Goal: Task Accomplishment & Management: Manage account settings

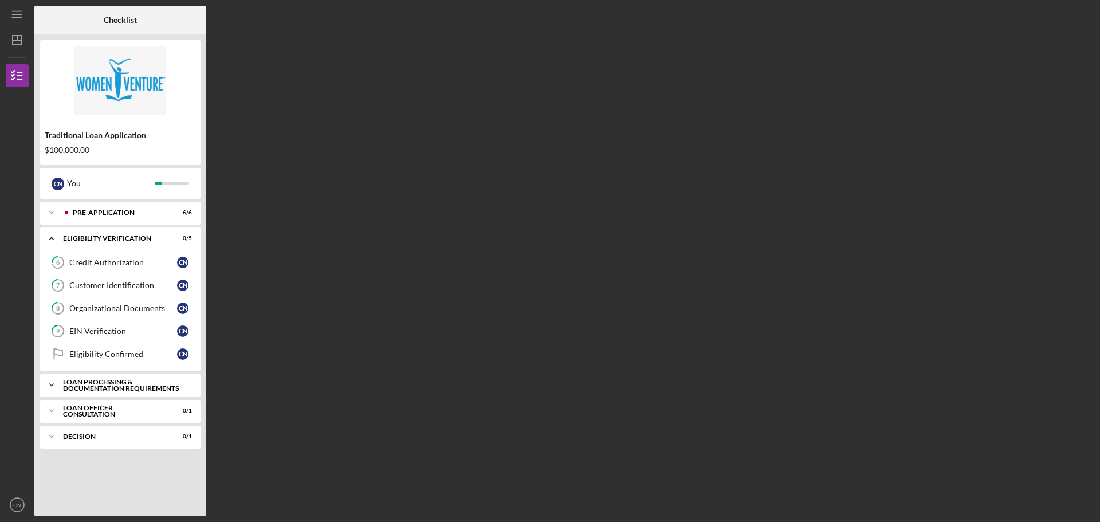
click at [120, 395] on div "Icon/Expander Loan Processing & Documentation Requirements 0 / 16" at bounding box center [120, 384] width 160 height 23
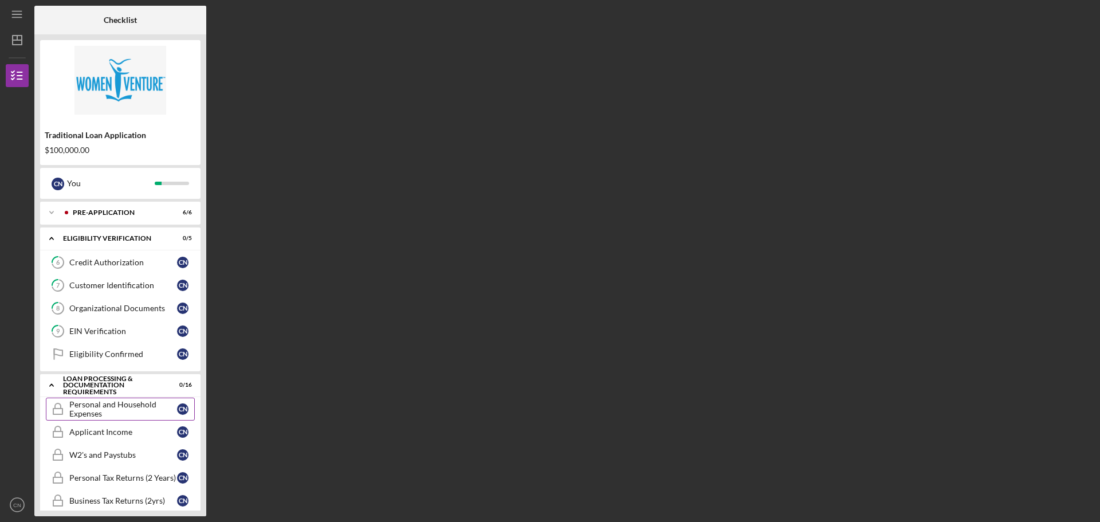
click at [117, 414] on div "Personal and Household Expenses" at bounding box center [123, 409] width 108 height 18
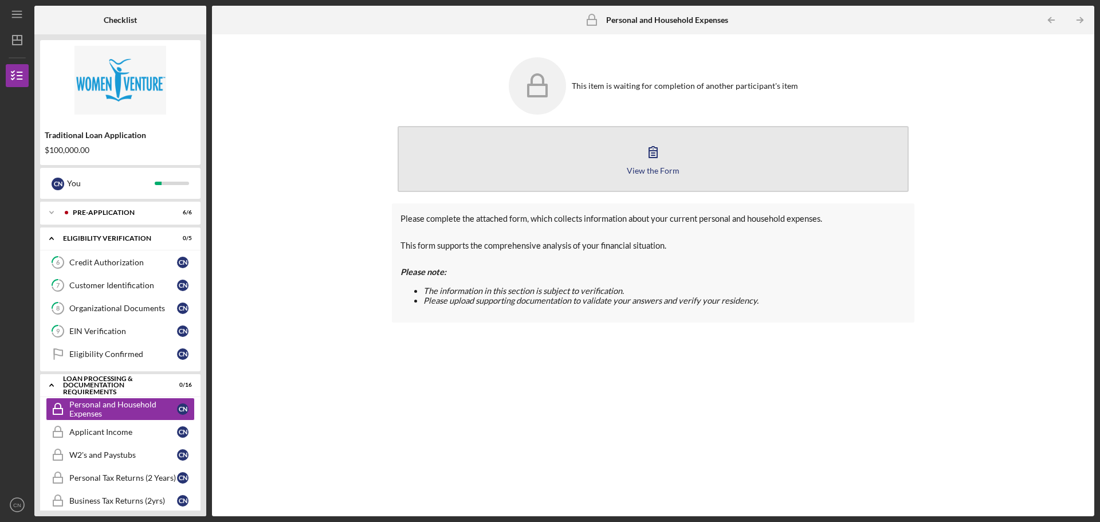
click at [652, 164] on icon "button" at bounding box center [653, 151] width 29 height 29
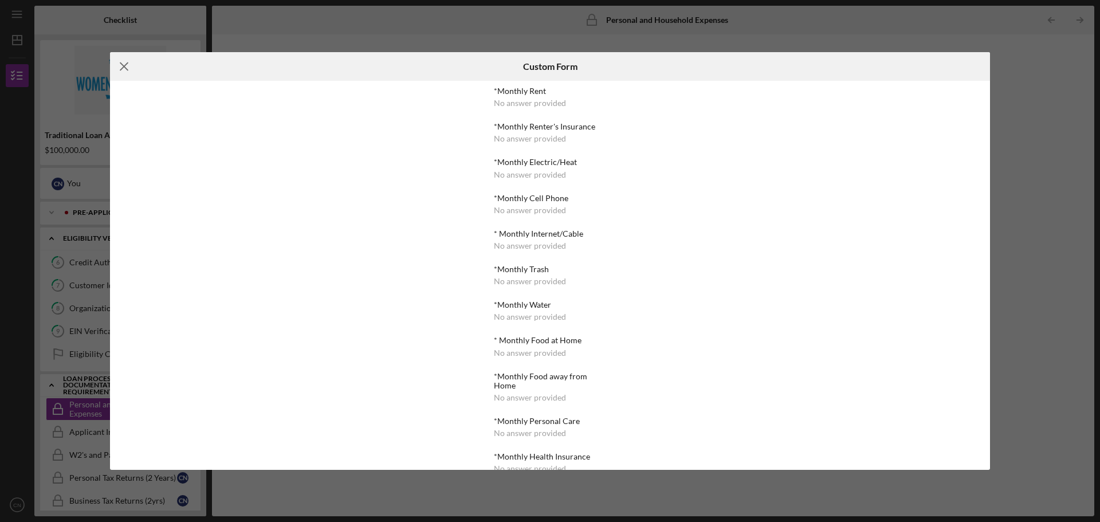
click at [130, 65] on icon "Icon/Menu Close" at bounding box center [124, 66] width 29 height 29
click at [127, 57] on icon "Icon/Menu Close" at bounding box center [124, 66] width 29 height 29
